Goal: Task Accomplishment & Management: Manage account settings

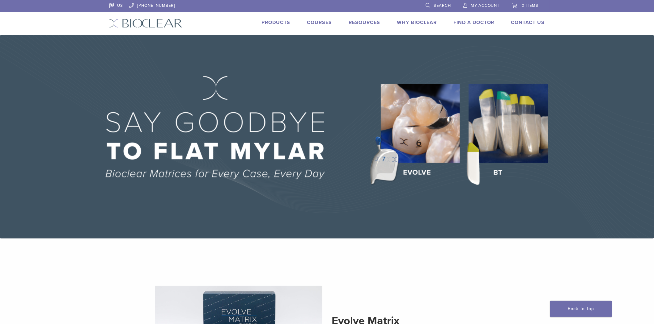
click at [471, 3] on span "My Account" at bounding box center [485, 5] width 29 height 5
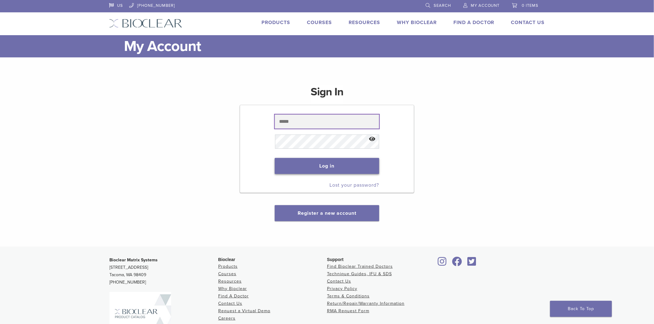
type input "**********"
click at [322, 166] on button "Log in" at bounding box center [327, 166] width 104 height 16
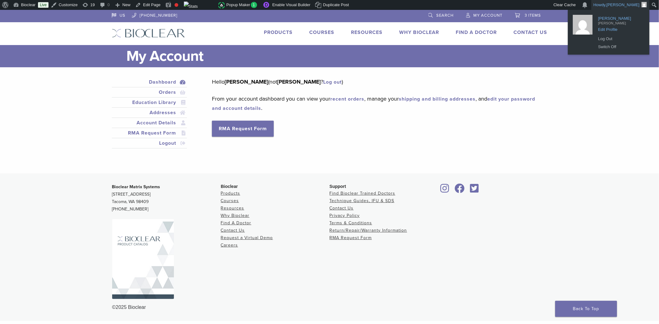
click at [610, 26] on span "Edit Profile" at bounding box center [619, 28] width 43 height 6
